Goal: Communication & Community: Ask a question

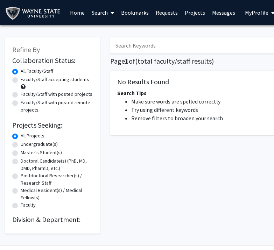
click at [182, 53] on input "Search Keywords" at bounding box center [247, 45] width 275 height 16
type input "c"
type input "[PERSON_NAME]"
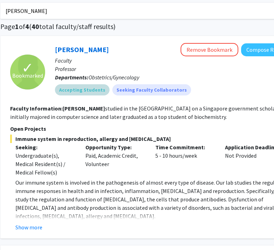
scroll to position [35, 146]
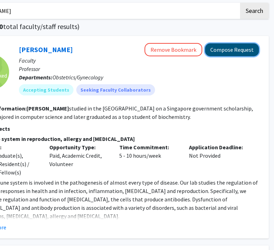
click at [228, 50] on button "Compose Request" at bounding box center [232, 49] width 54 height 13
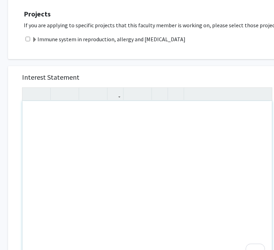
scroll to position [281, 0]
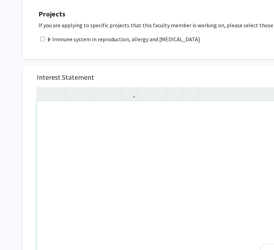
drag, startPoint x: 223, startPoint y: 218, endPoint x: 42, endPoint y: 108, distance: 212.3
click at [42, 108] on div "Interest Statement Insert link Remove link Supplemental Files File Name Uploade…" at bounding box center [209, 223] width 385 height 328
click at [45, 109] on div "To enrich screen reader interactions, please activate Accessibility in Grammarl…" at bounding box center [161, 181] width 249 height 160
drag, startPoint x: 45, startPoint y: 108, endPoint x: 130, endPoint y: 120, distance: 85.8
click at [130, 120] on div "To enrich screen reader interactions, please activate Accessibility in Grammarl…" at bounding box center [161, 181] width 249 height 160
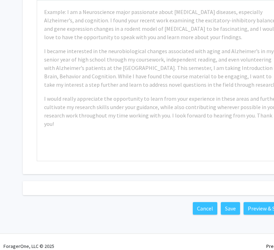
scroll to position [382, 146]
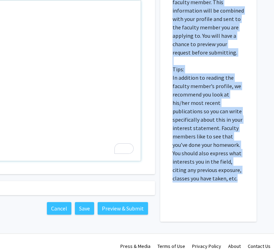
drag, startPoint x: 231, startPoint y: 173, endPoint x: 208, endPoint y: 154, distance: 30.5
click at [208, 154] on p "Please fill out why you are specifically interested in doing research with this…" at bounding box center [208, 78] width 72 height 210
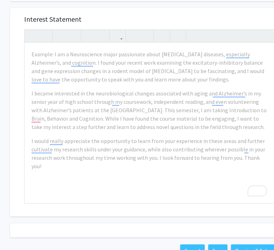
scroll to position [340, 13]
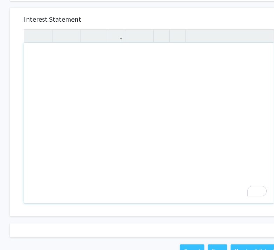
drag, startPoint x: 31, startPoint y: 46, endPoint x: 144, endPoint y: 67, distance: 114.5
click at [144, 68] on div "To enrich screen reader interactions, please activate Accessibility in Grammarl…" at bounding box center [148, 123] width 249 height 160
click at [74, 223] on div at bounding box center [149, 230] width 278 height 14
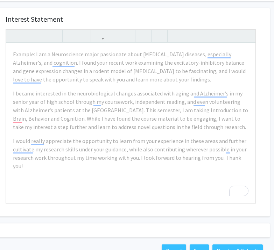
scroll to position [340, 31]
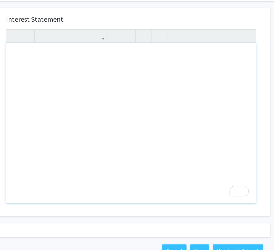
click at [106, 237] on div "Cancel Save Preview & Submit" at bounding box center [131, 250] width 278 height 27
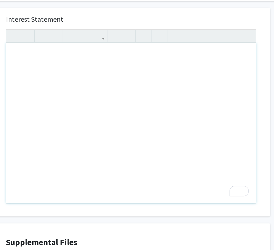
drag, startPoint x: 14, startPoint y: 46, endPoint x: 196, endPoint y: 116, distance: 194.7
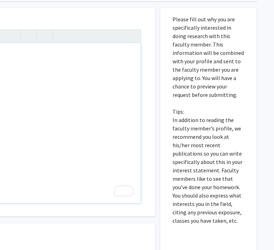
click at [85, 61] on div "To enrich screen reader interactions, please activate Accessibility in Grammarl…" at bounding box center [15, 123] width 249 height 160
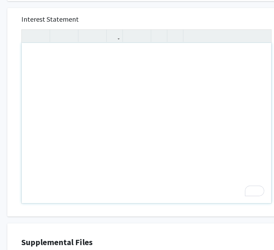
scroll to position [340, 16]
paste div "To enrich screen reader interactions, please activate Accessibility in Grammarl…"
type textarea "<l>Ip dolo si Ametc Adipis, eli S do e temporin Utlaboreet Dolorema aliqu en Ad…"
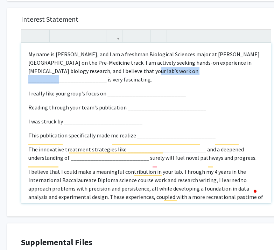
drag, startPoint x: 191, startPoint y: 62, endPoint x: 113, endPoint y: 65, distance: 77.7
click at [113, 65] on p "My name is [PERSON_NAME], and I am a freshman Biological Sciences major at [PER…" at bounding box center [145, 67] width 235 height 34
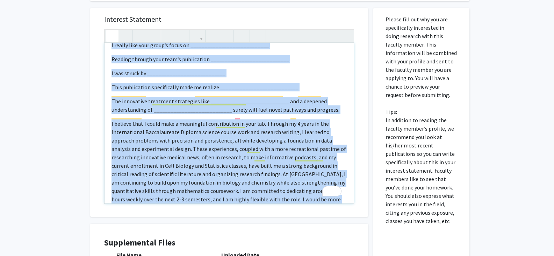
scroll to position [0, 0]
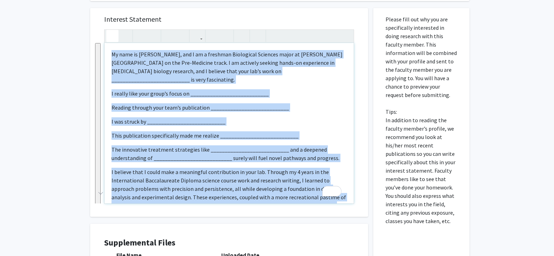
drag, startPoint x: 163, startPoint y: 179, endPoint x: 107, endPoint y: 32, distance: 157.5
click at [107, 32] on div "My name is [PERSON_NAME], and I am a freshman Biological Sciences major at [PER…" at bounding box center [229, 116] width 250 height 174
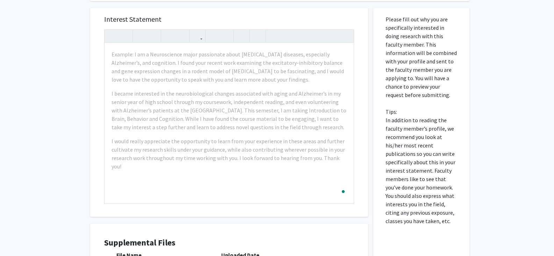
click at [53, 85] on div "All Requests Request for [PERSON_NAME] Request for [PERSON_NAME] Departments: O…" at bounding box center [277, 15] width 554 height 659
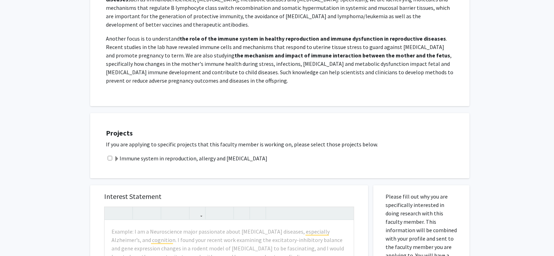
scroll to position [163, 0]
click at [108, 155] on input "checkbox" at bounding box center [110, 157] width 5 height 5
checkbox input "true"
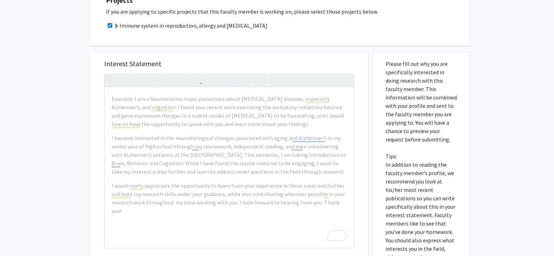
scroll to position [295, 0]
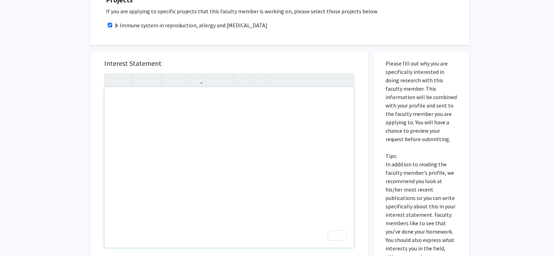
click at [129, 91] on div "To enrich screen reader interactions, please activate Accessibility in Grammarl…" at bounding box center [229, 167] width 249 height 160
type textarea "<l>Ipsu Do. Sita, </c> <a>El sedd ei Tempo Incidi, utl E do m aliquaen Adminimv…"
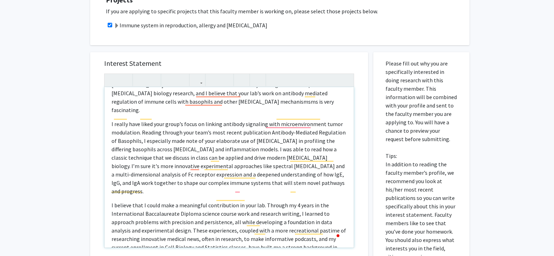
scroll to position [0, 0]
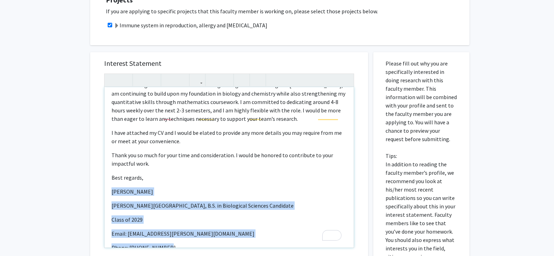
drag, startPoint x: 167, startPoint y: 225, endPoint x: 112, endPoint y: 163, distance: 83.5
click at [112, 163] on div "Dear [PERSON_NAME],  My name is [PERSON_NAME], and I am a freshman Biological…" at bounding box center [229, 167] width 249 height 160
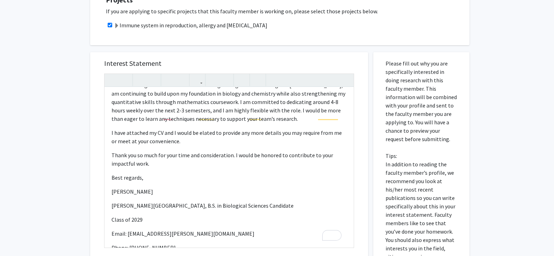
click at [69, 161] on div "All Requests Request for [PERSON_NAME] Request for [PERSON_NAME] Departments: O…" at bounding box center [277, 59] width 554 height 659
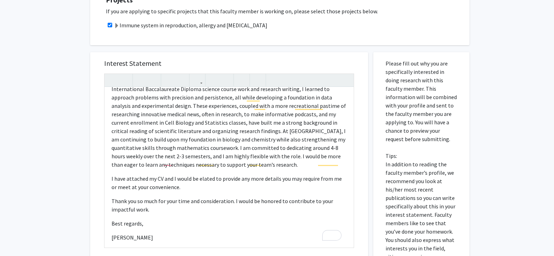
click at [92, 169] on div "Interest Statement Dear [PERSON_NAME],  My name is [PERSON_NAME], and I am a …" at bounding box center [229, 156] width 278 height 208
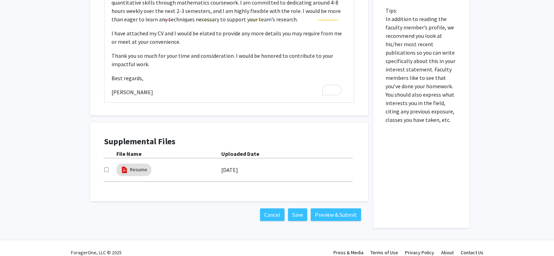
click at [106, 167] on input "checkbox" at bounding box center [106, 169] width 5 height 5
checkbox input "true"
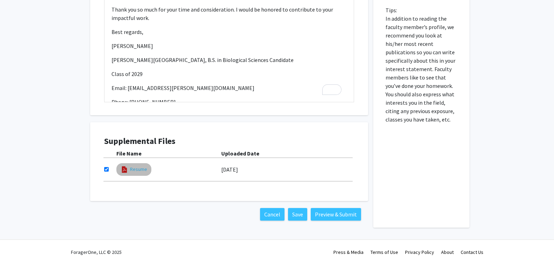
click at [143, 165] on link "Resume" at bounding box center [138, 168] width 17 height 7
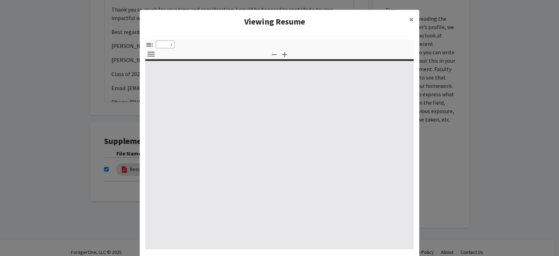
select select "custom"
type input "0"
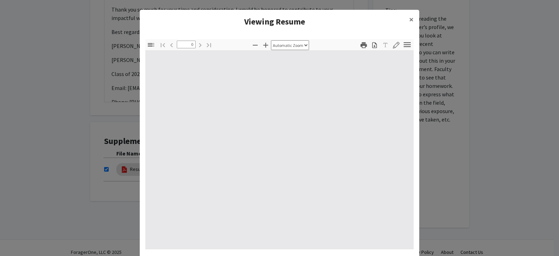
select select "custom"
type input "1"
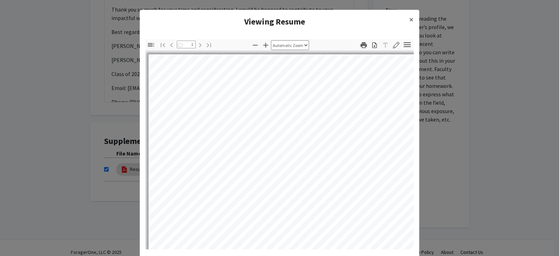
select select "custom"
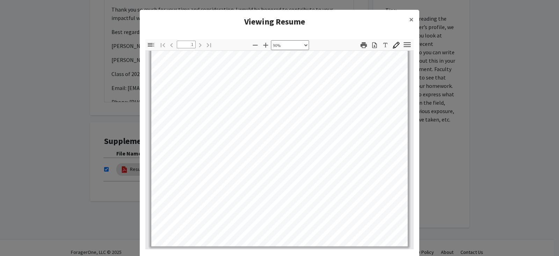
click at [279, 166] on modal-container "Viewing Resume × Thumbnails Document Outline Attachments Layers Current Outline…" at bounding box center [279, 128] width 559 height 256
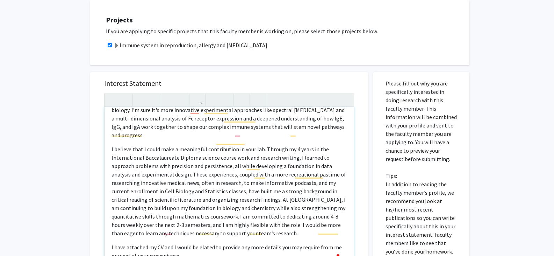
click at [215, 145] on p "I believe that I could make a meaningful contribution in your lab. Through my 4…" at bounding box center [229, 191] width 235 height 92
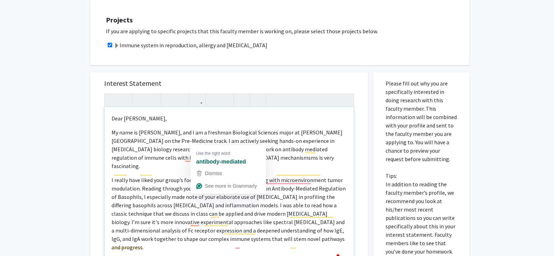
click at [264, 131] on p "My name is [PERSON_NAME], and I am a freshman Biological Sciences major at [PER…" at bounding box center [229, 149] width 235 height 42
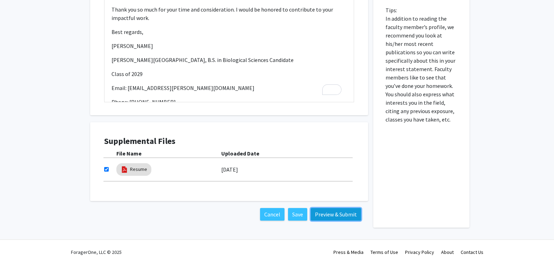
click at [279, 208] on button "Preview & Submit" at bounding box center [336, 214] width 50 height 13
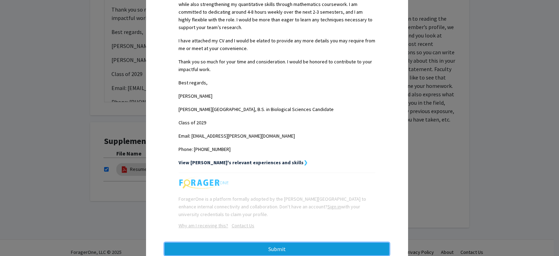
click at [279, 242] on button "Submit" at bounding box center [277, 248] width 225 height 13
